Goal: Find specific page/section: Find specific page/section

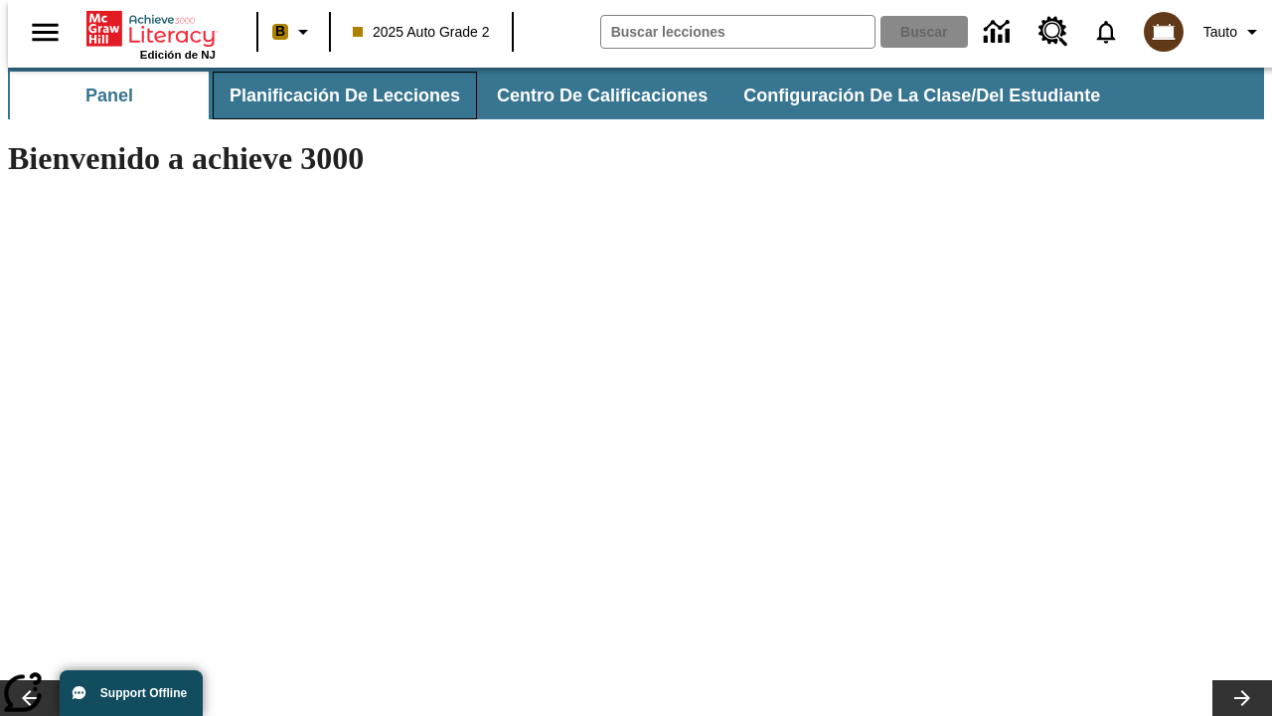
click at [333, 95] on button "Planificación de lecciones" at bounding box center [345, 96] width 264 height 48
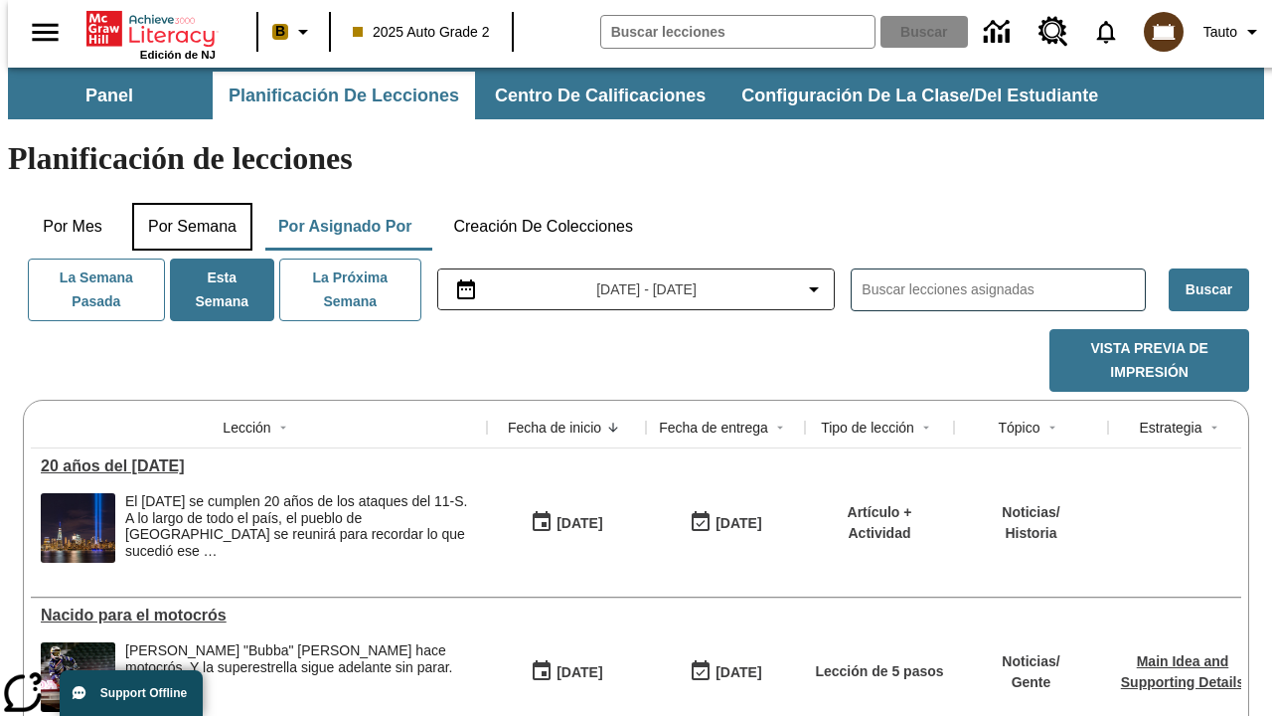
click at [186, 203] on button "Por semana" at bounding box center [192, 227] width 120 height 48
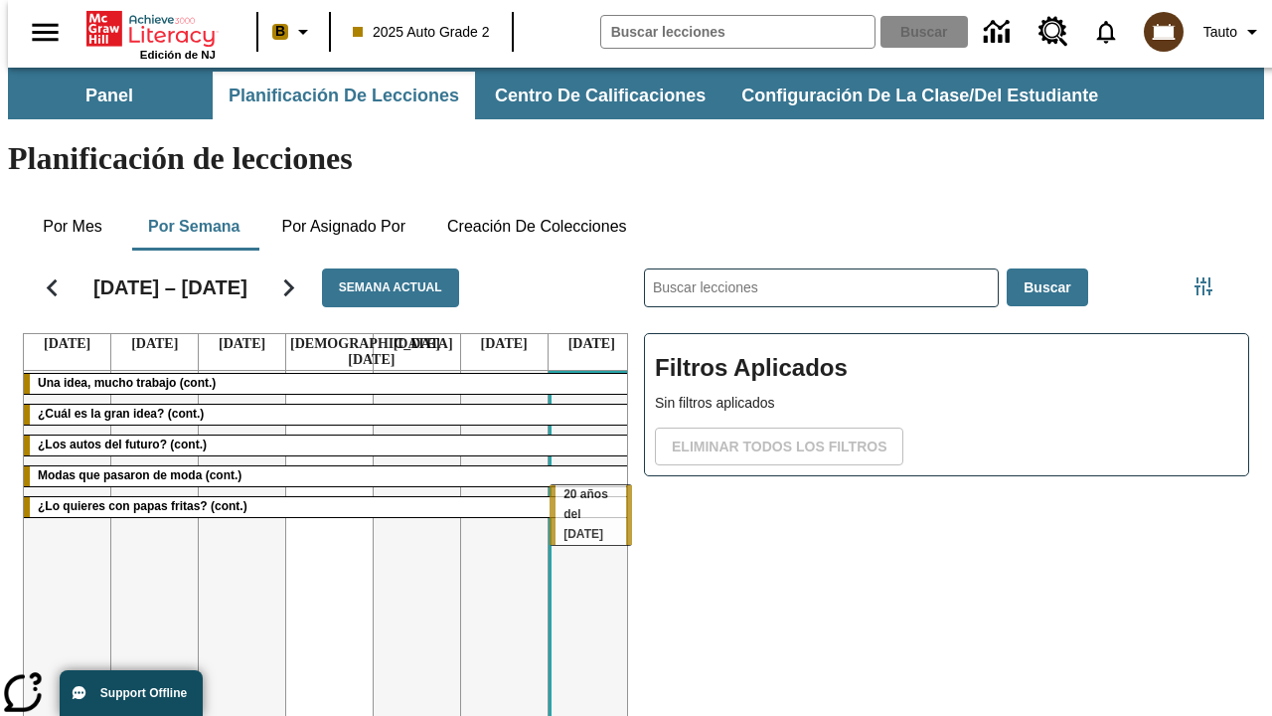
click at [583, 494] on tr "Una idea, mucho trabajo (cont.) ¿Cuál es la gran idea? (cont.) ¿Los autos del f…" at bounding box center [329, 585] width 611 height 428
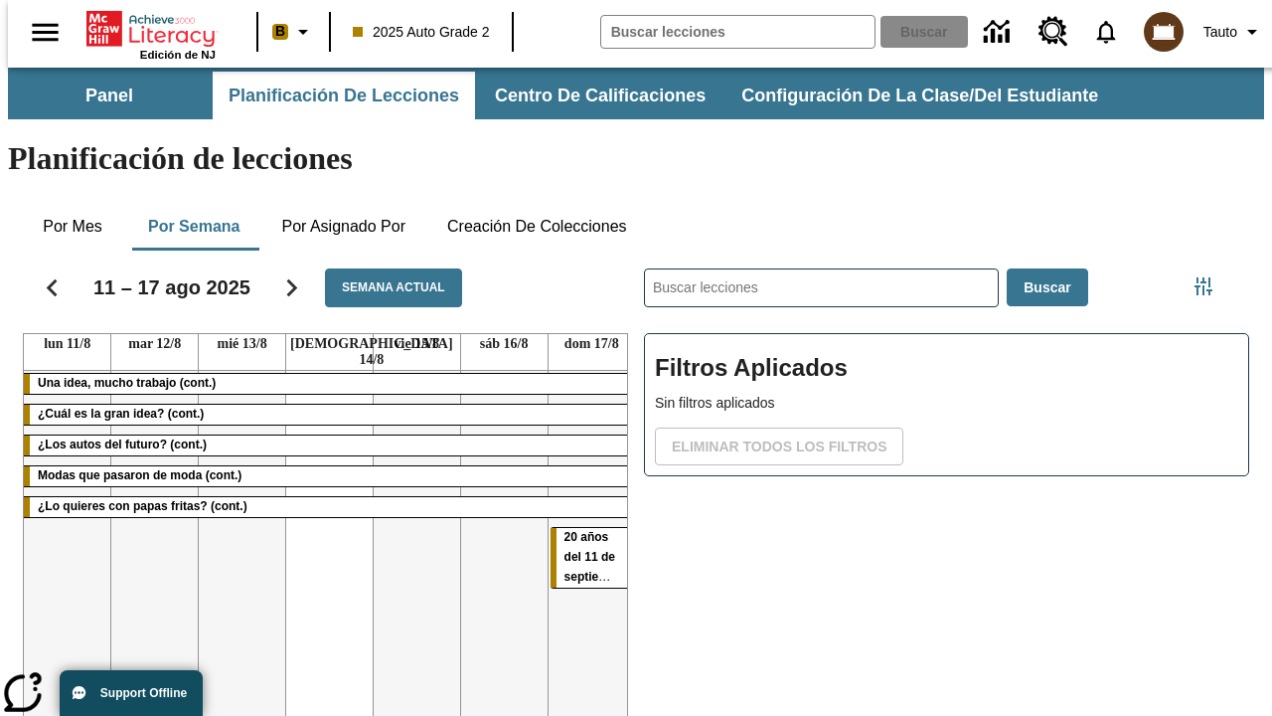
click at [577, 530] on span "20 años del 11 de septiembre" at bounding box center [597, 557] width 64 height 54
click at [1224, 32] on span "Tauto" at bounding box center [1221, 32] width 34 height 21
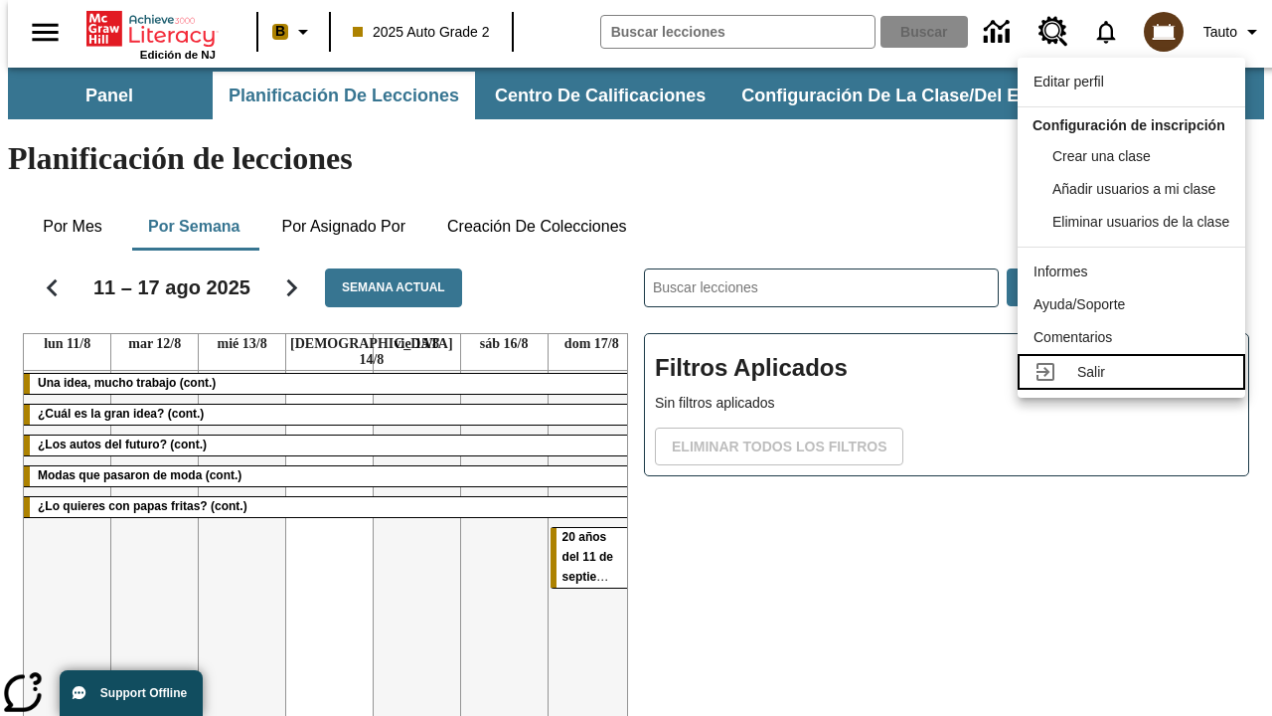
click at [1137, 383] on div "Salir" at bounding box center [1154, 372] width 152 height 21
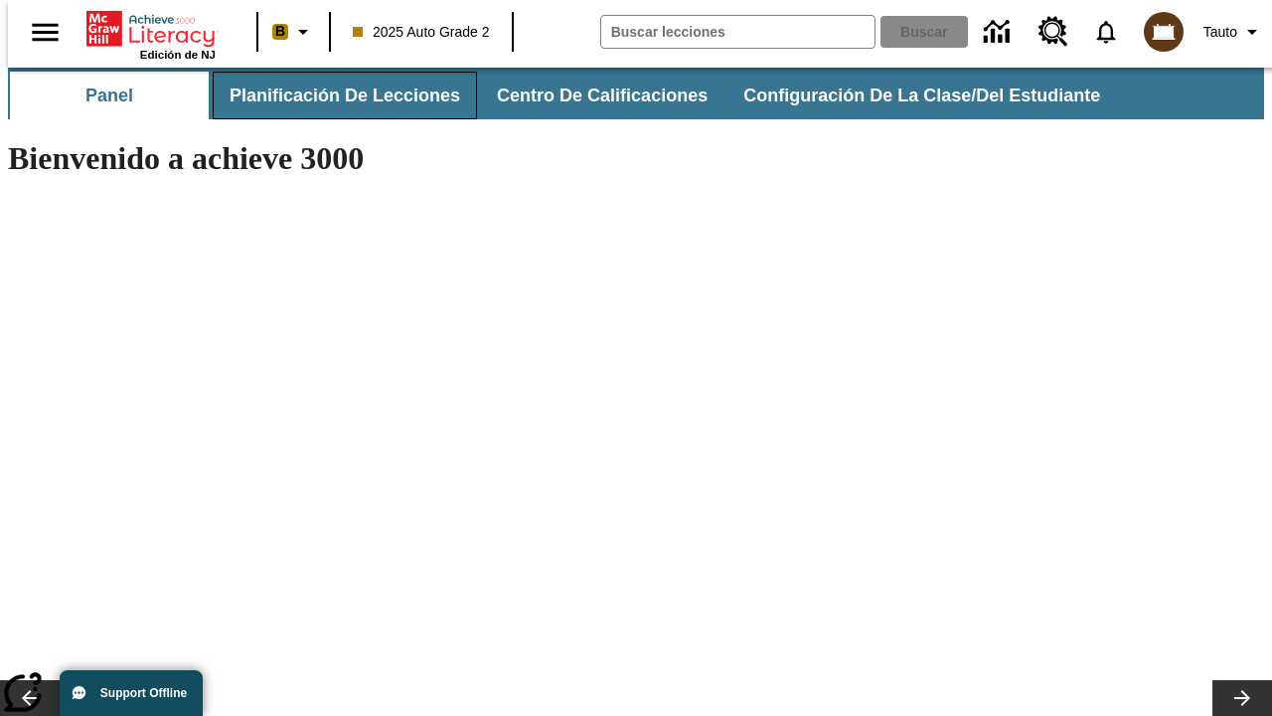
click at [333, 95] on button "Planificación de lecciones" at bounding box center [345, 96] width 264 height 48
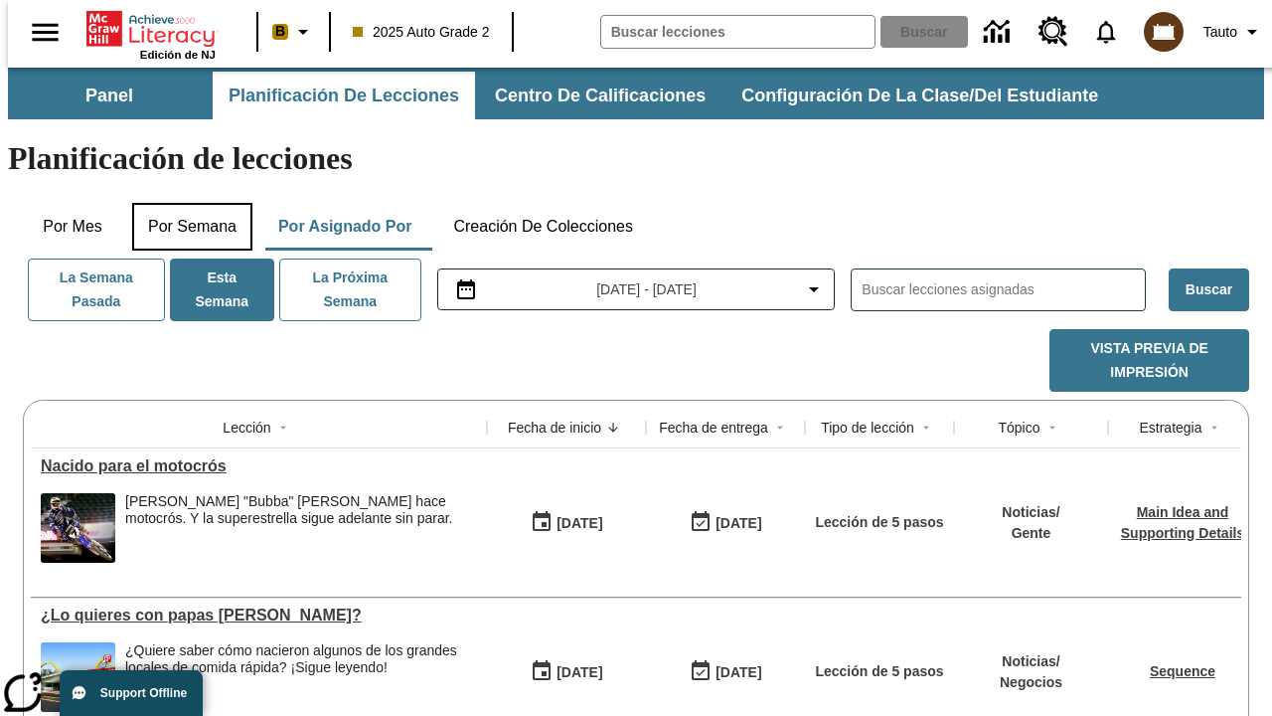
click at [186, 203] on button "Por semana" at bounding box center [192, 227] width 120 height 48
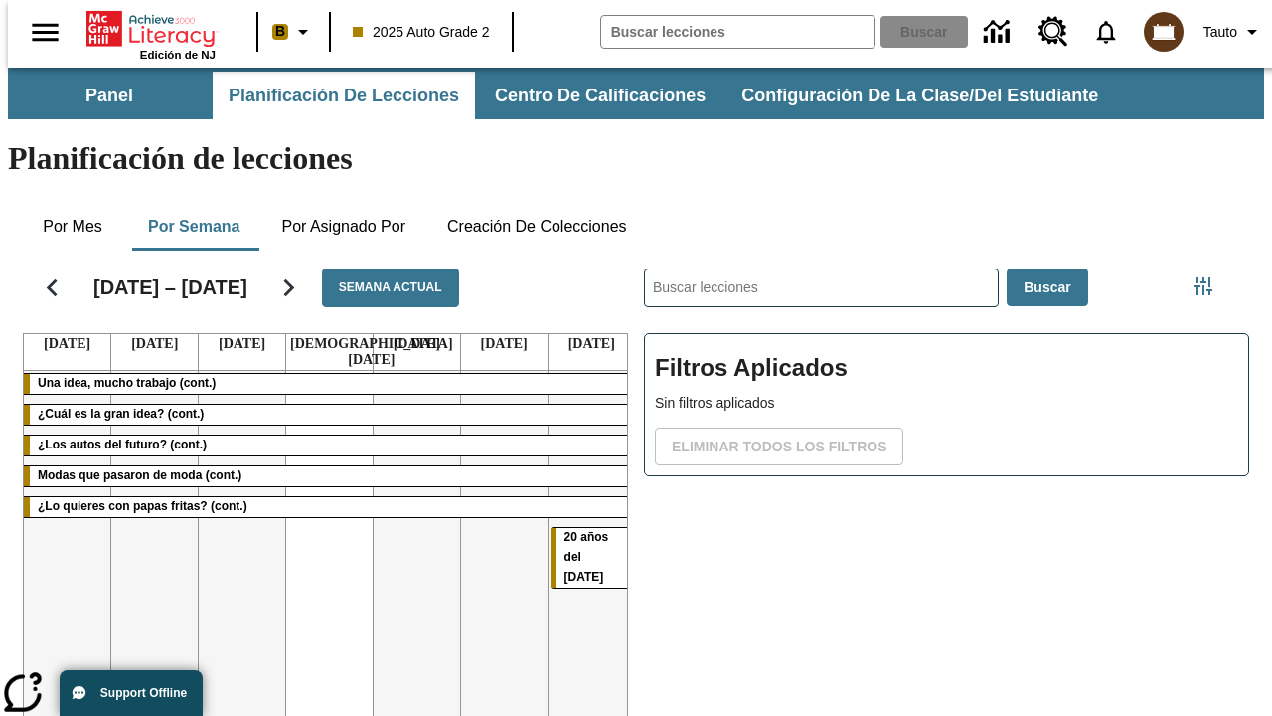
click at [234, 494] on tr "Una idea, mucho trabajo (cont.) ¿Cuál es la gran idea? (cont.) ¿Los autos del f…" at bounding box center [329, 585] width 611 height 428
